Goal: Find specific page/section: Find specific page/section

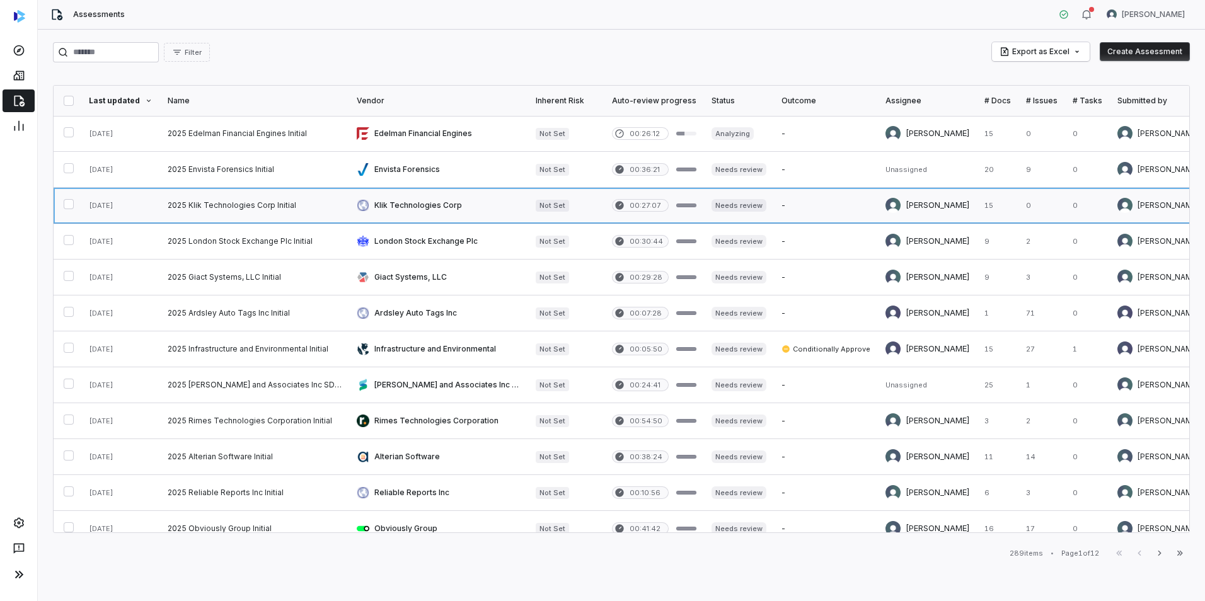
click at [245, 201] on link at bounding box center [254, 205] width 189 height 35
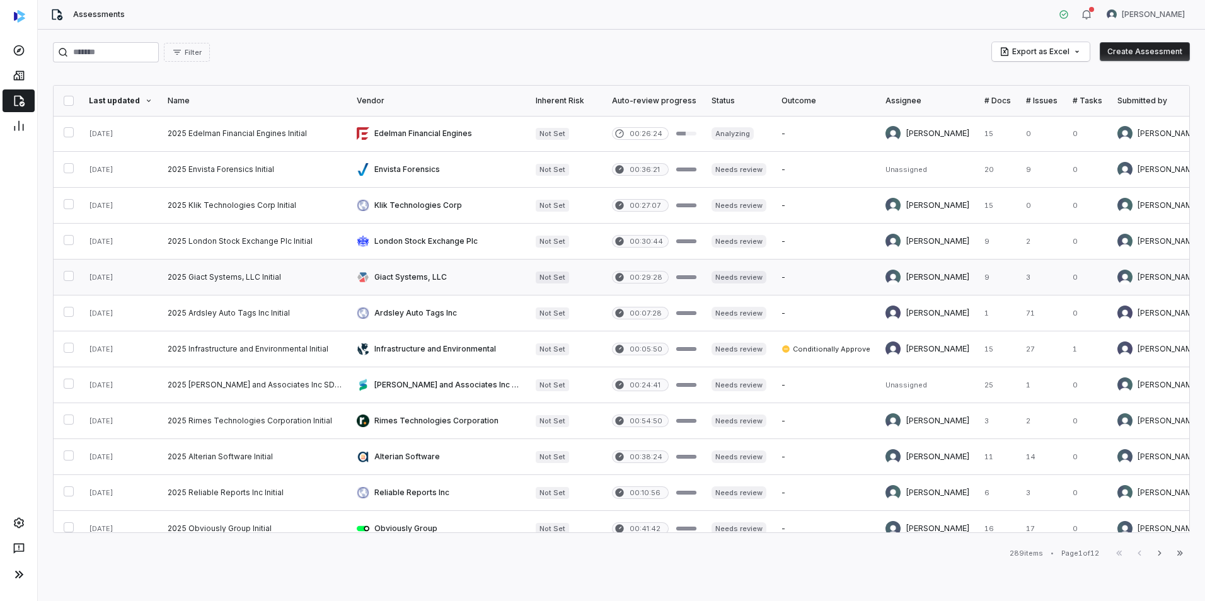
click at [405, 278] on link at bounding box center [438, 277] width 179 height 35
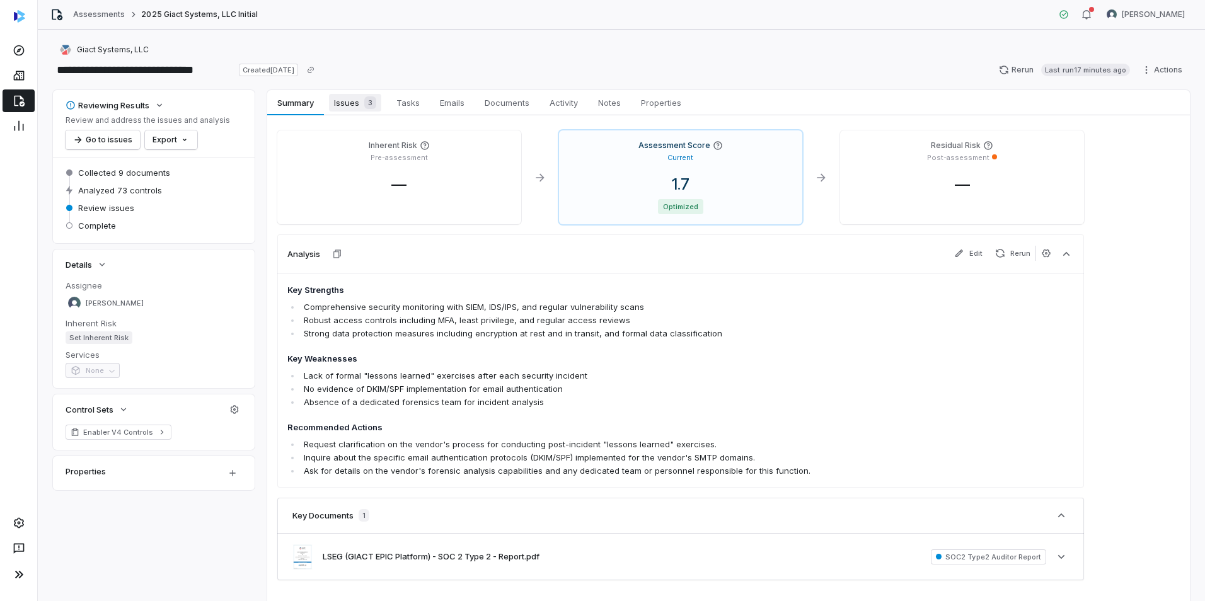
click at [342, 98] on span "Issues 3" at bounding box center [355, 103] width 52 height 18
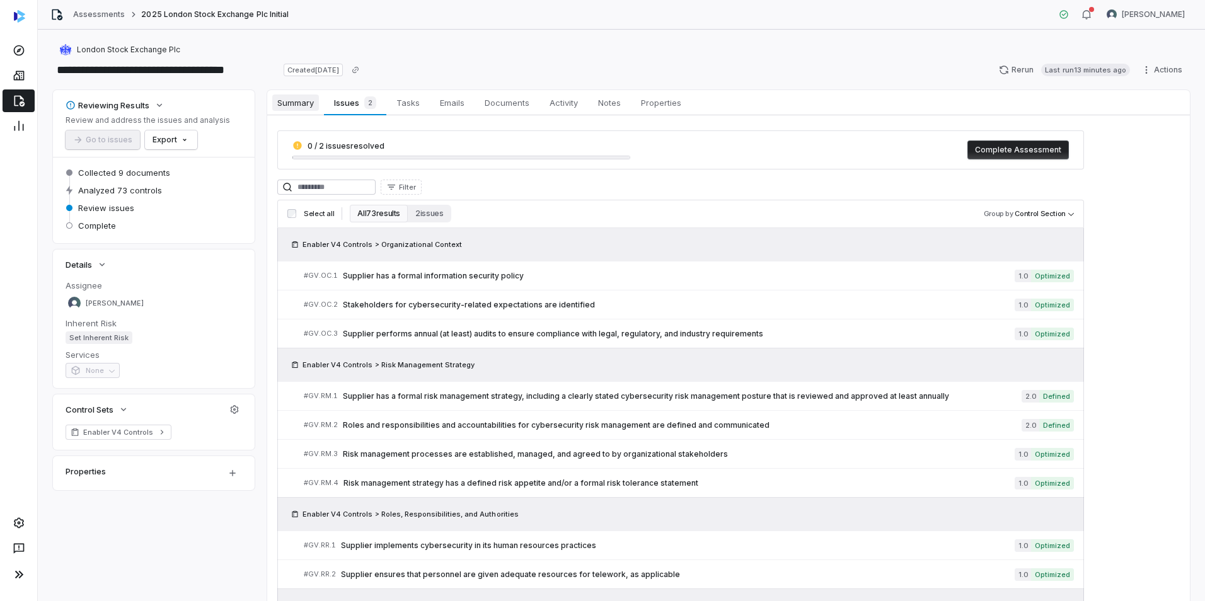
click at [282, 101] on span "Summary" at bounding box center [295, 103] width 47 height 16
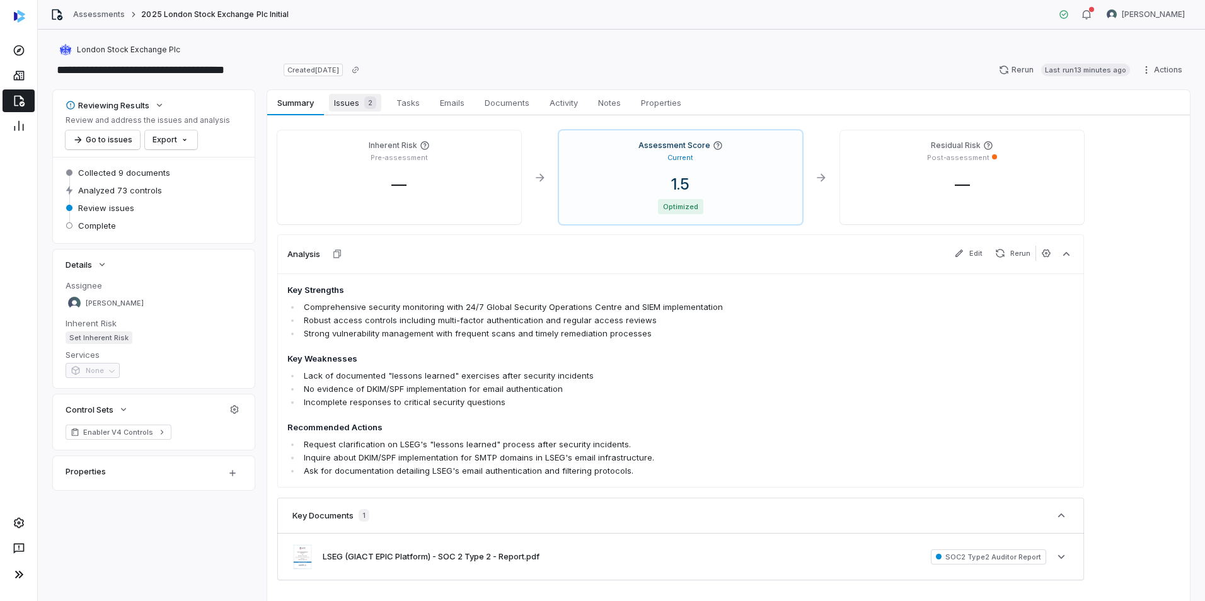
click at [376, 100] on span "2" at bounding box center [370, 102] width 12 height 13
